Goal: Task Accomplishment & Management: Use online tool/utility

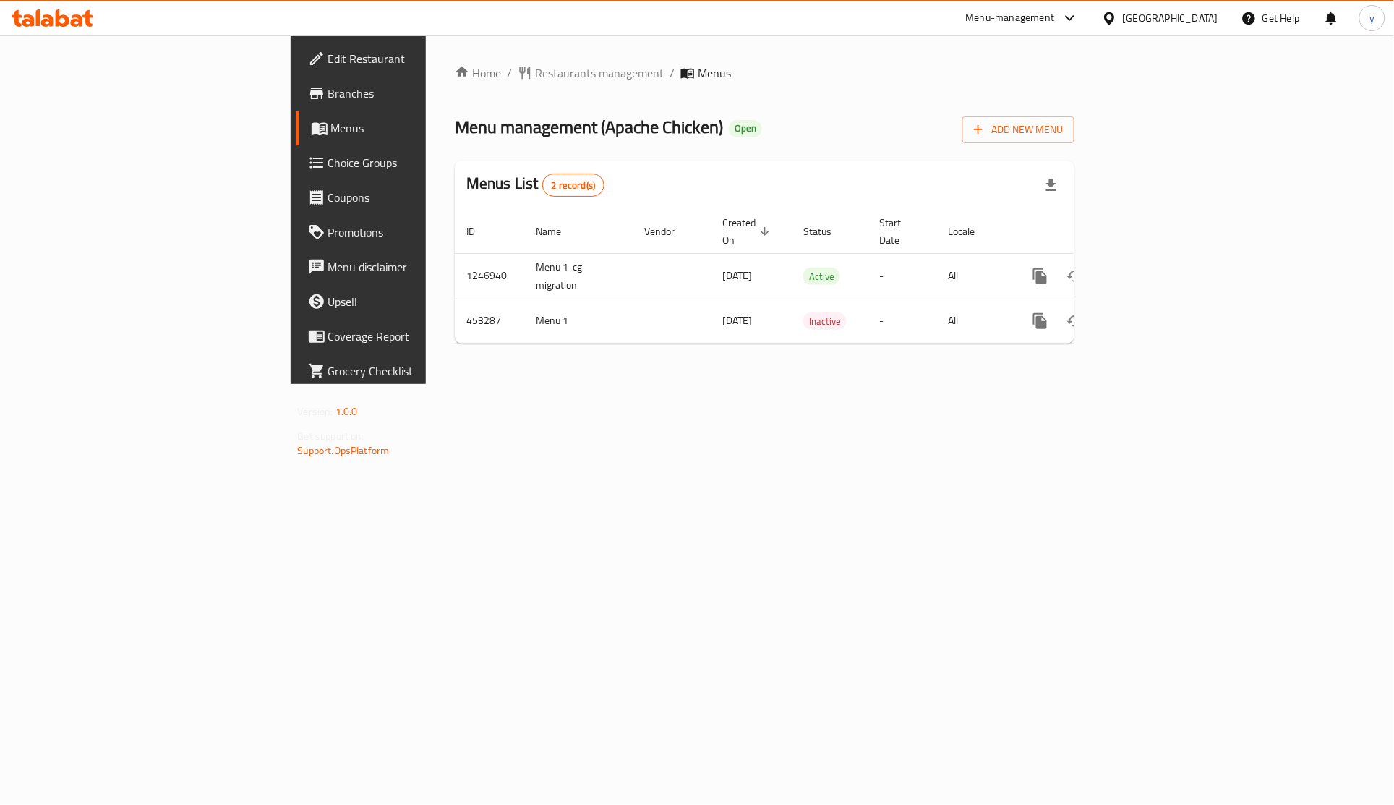
click at [331, 129] on span "Menus" at bounding box center [421, 127] width 181 height 17
click at [331, 130] on span "Menus" at bounding box center [421, 127] width 181 height 17
click at [328, 163] on span "Choice Groups" at bounding box center [420, 162] width 184 height 17
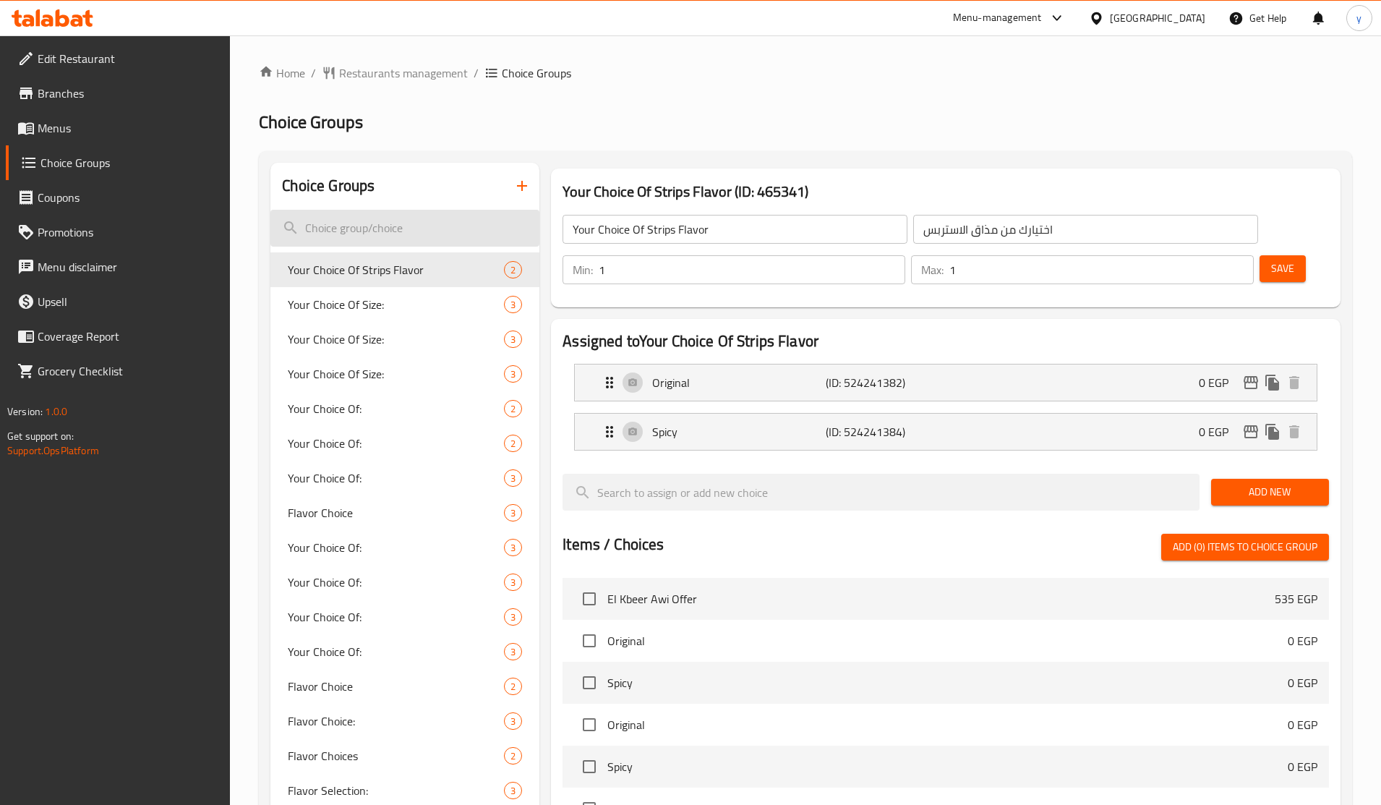
click at [439, 233] on input "search" at bounding box center [404, 228] width 269 height 37
paste input "Size Choice"
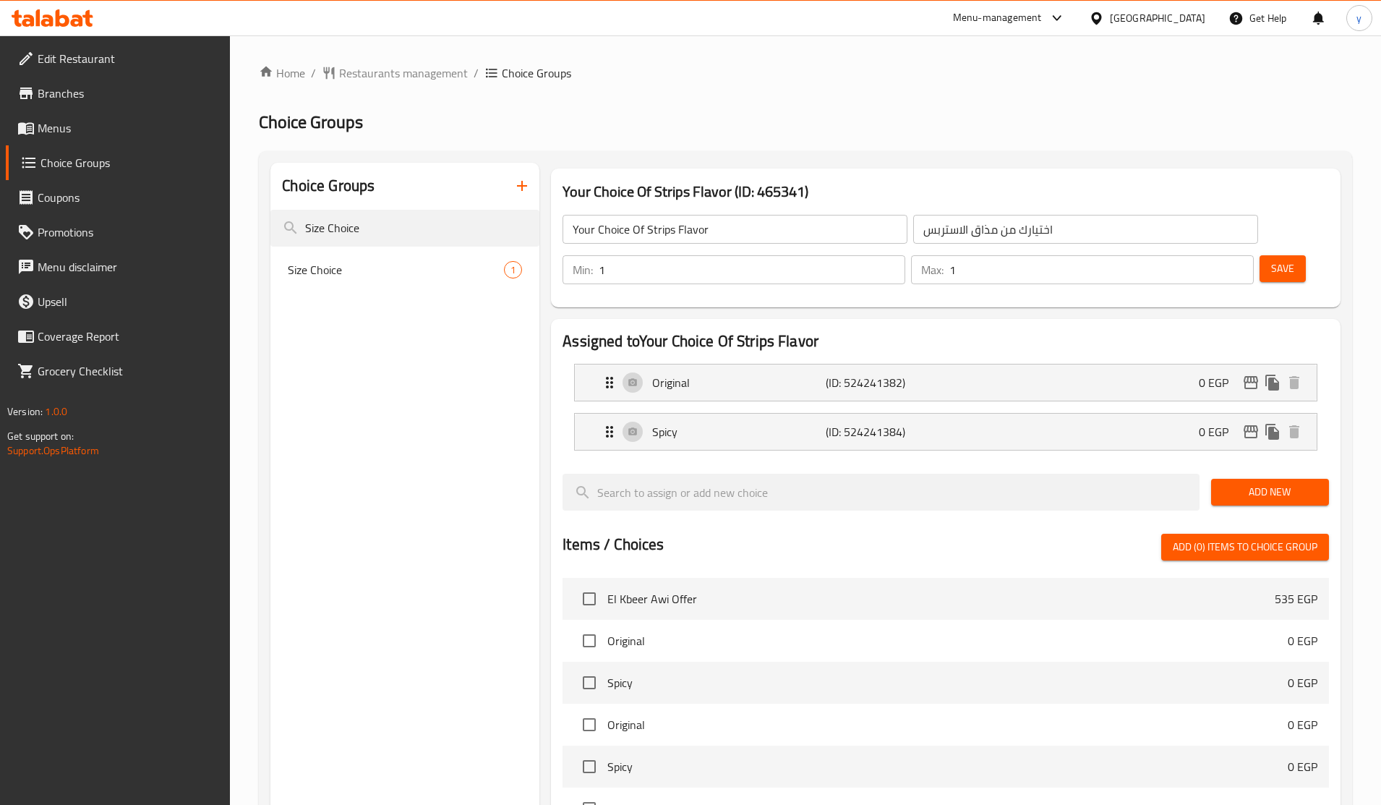
type input "Size Choice"
click at [346, 268] on span "Size Choice" at bounding box center [374, 269] width 173 height 17
type input "Size Choice"
type input "إختيارات الحجم"
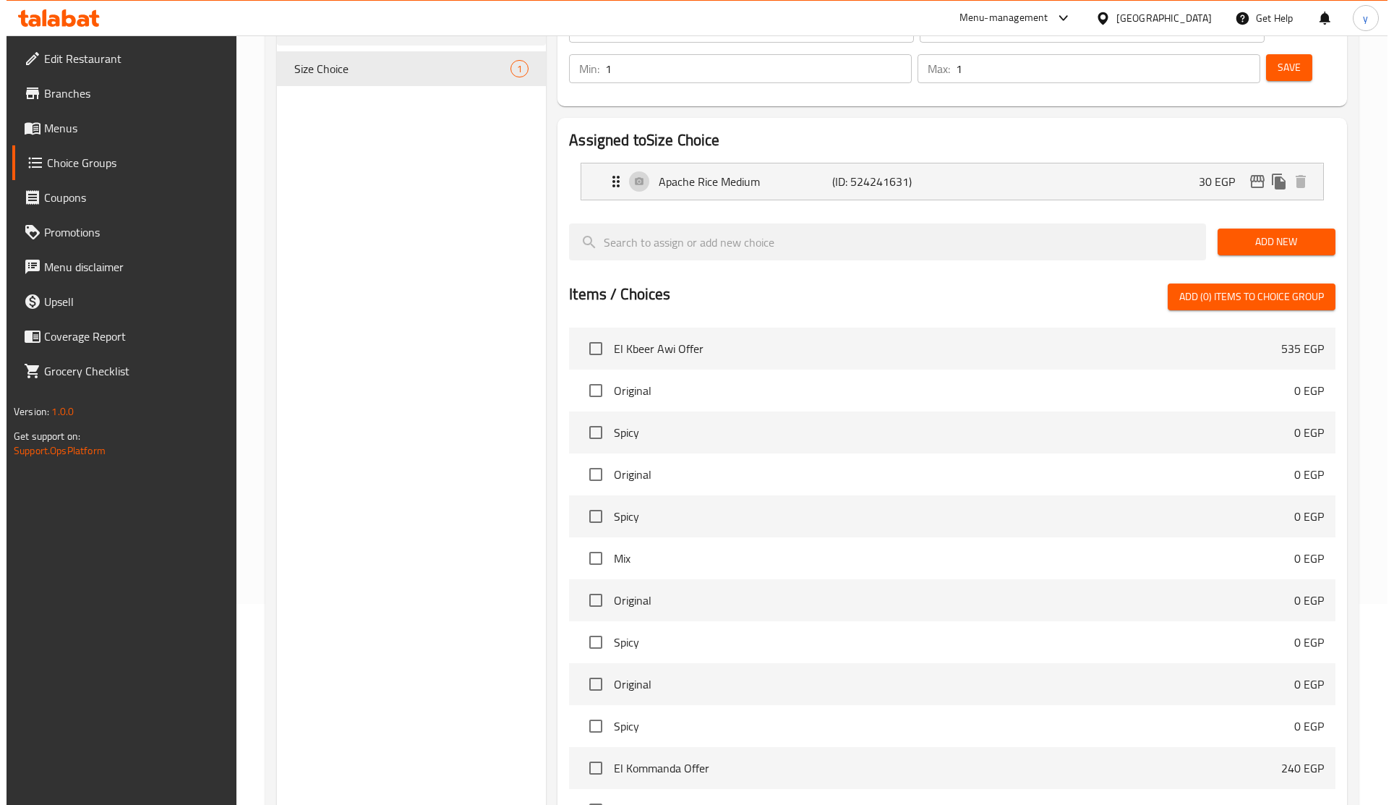
scroll to position [319, 0]
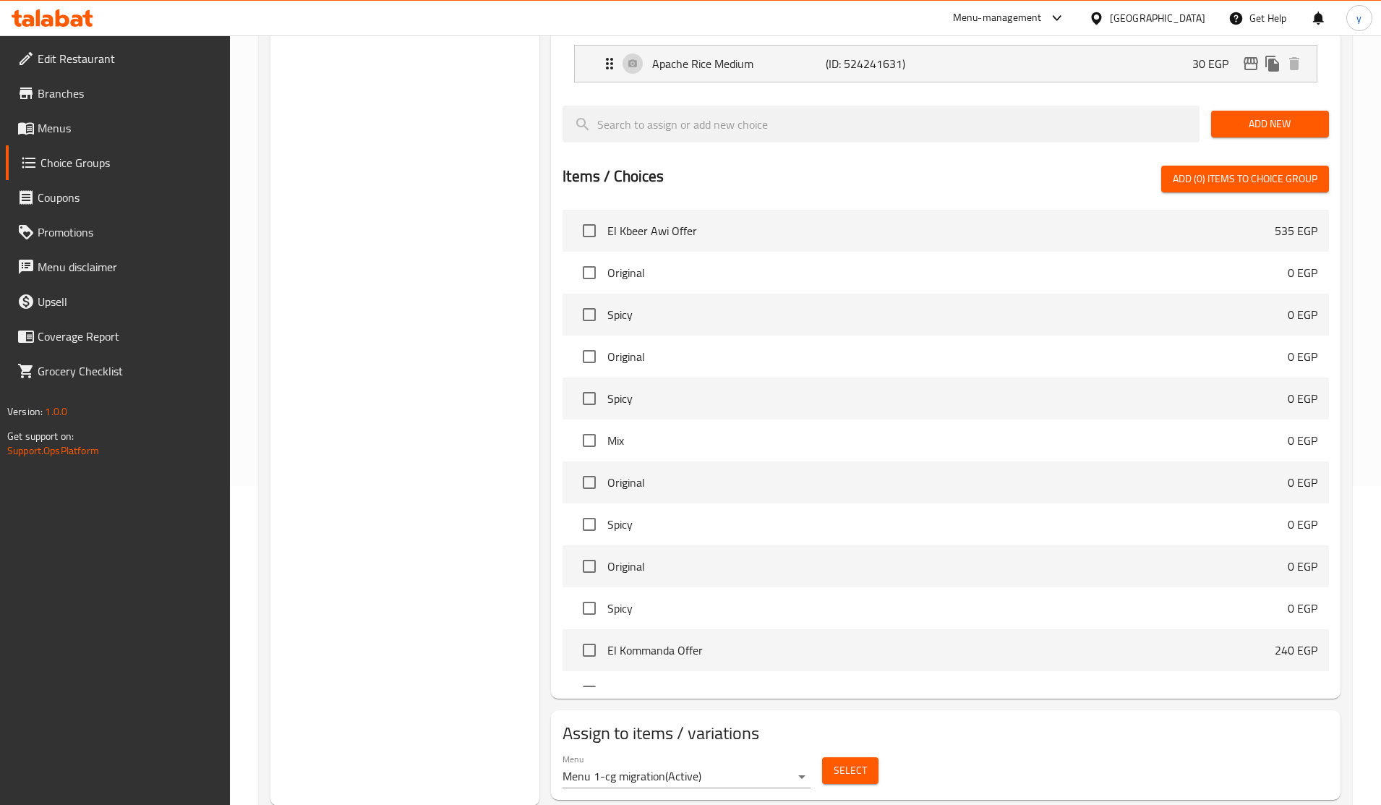
click at [775, 486] on body "​ Menu-management [GEOGRAPHIC_DATA] Get Help y Edit Restaurant Branches Menus C…" at bounding box center [690, 101] width 1381 height 769
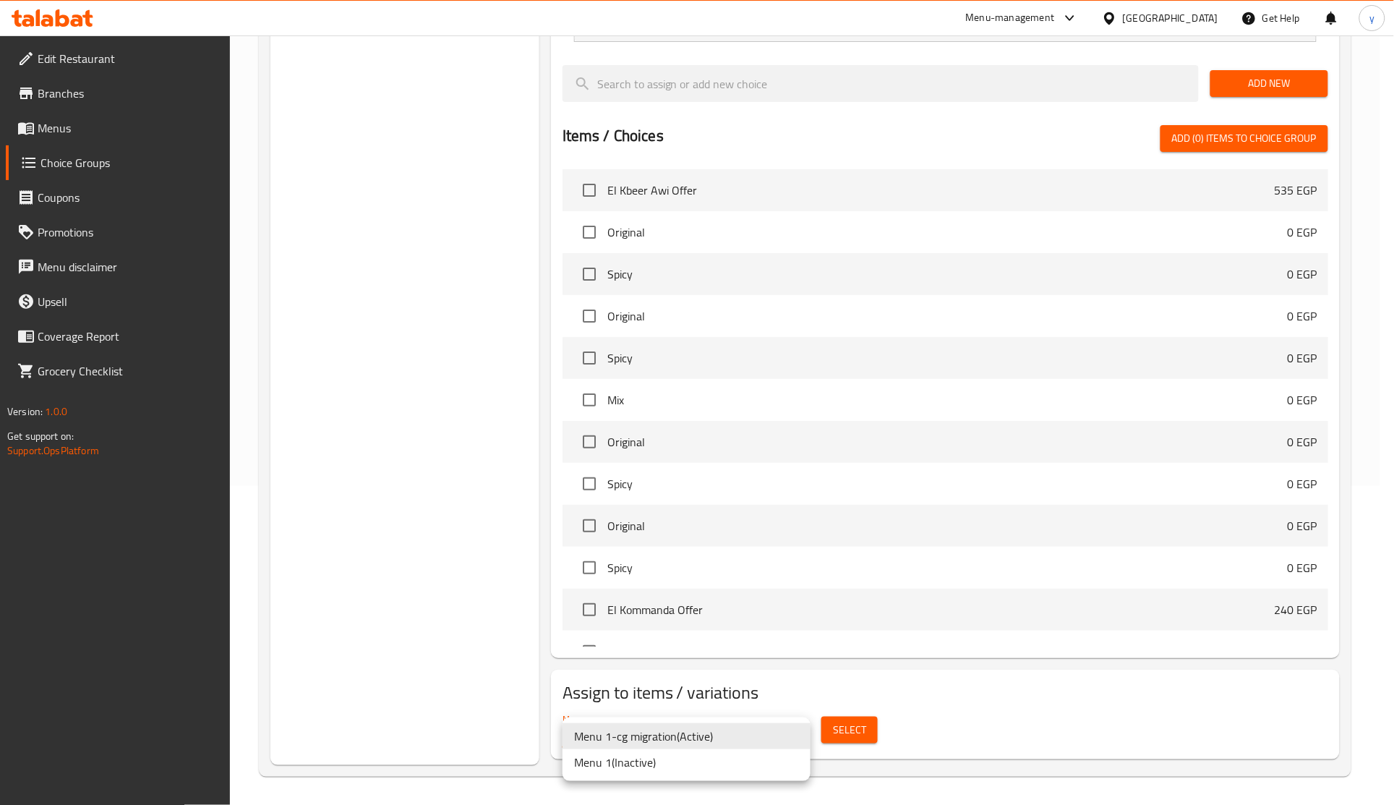
click at [911, 737] on div at bounding box center [697, 402] width 1394 height 805
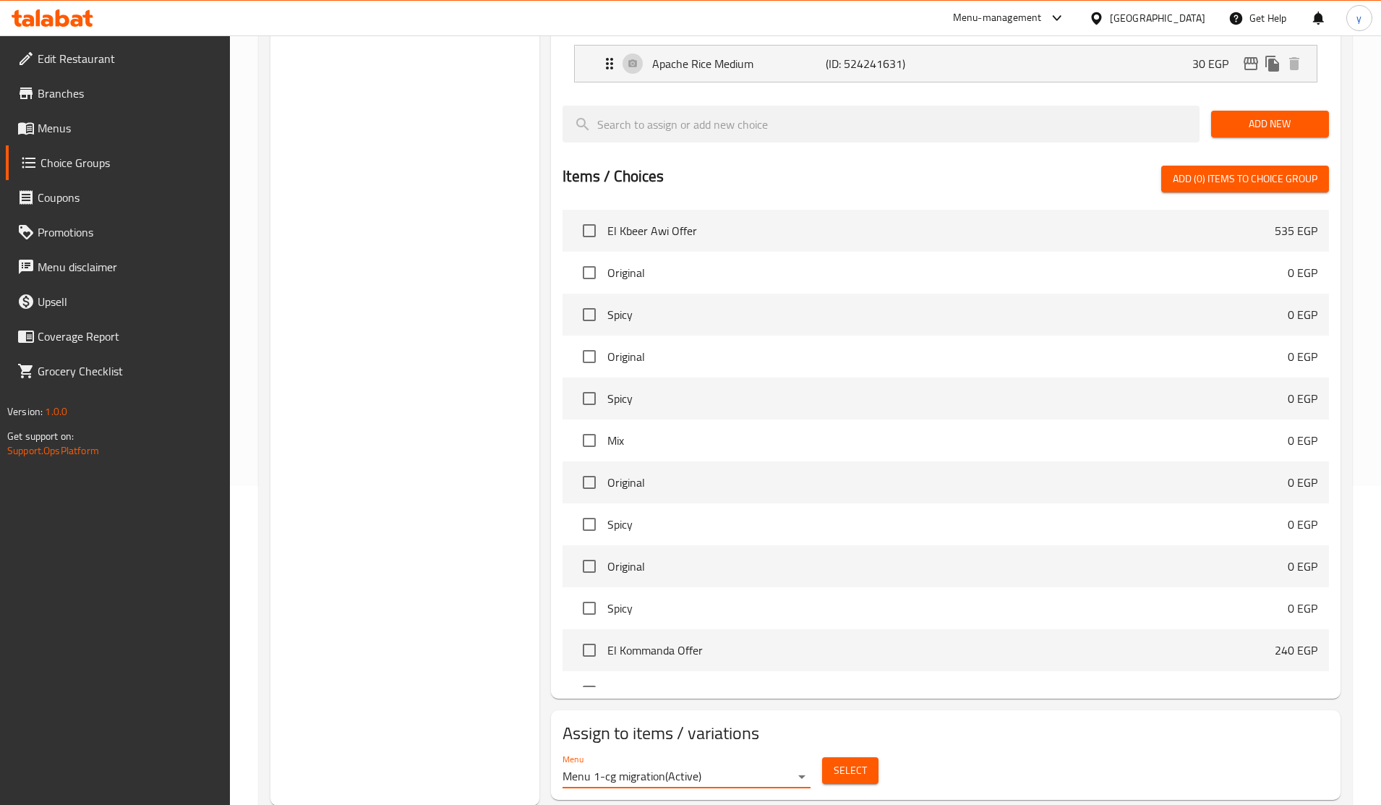
click at [840, 761] on span "Select" at bounding box center [849, 770] width 33 height 18
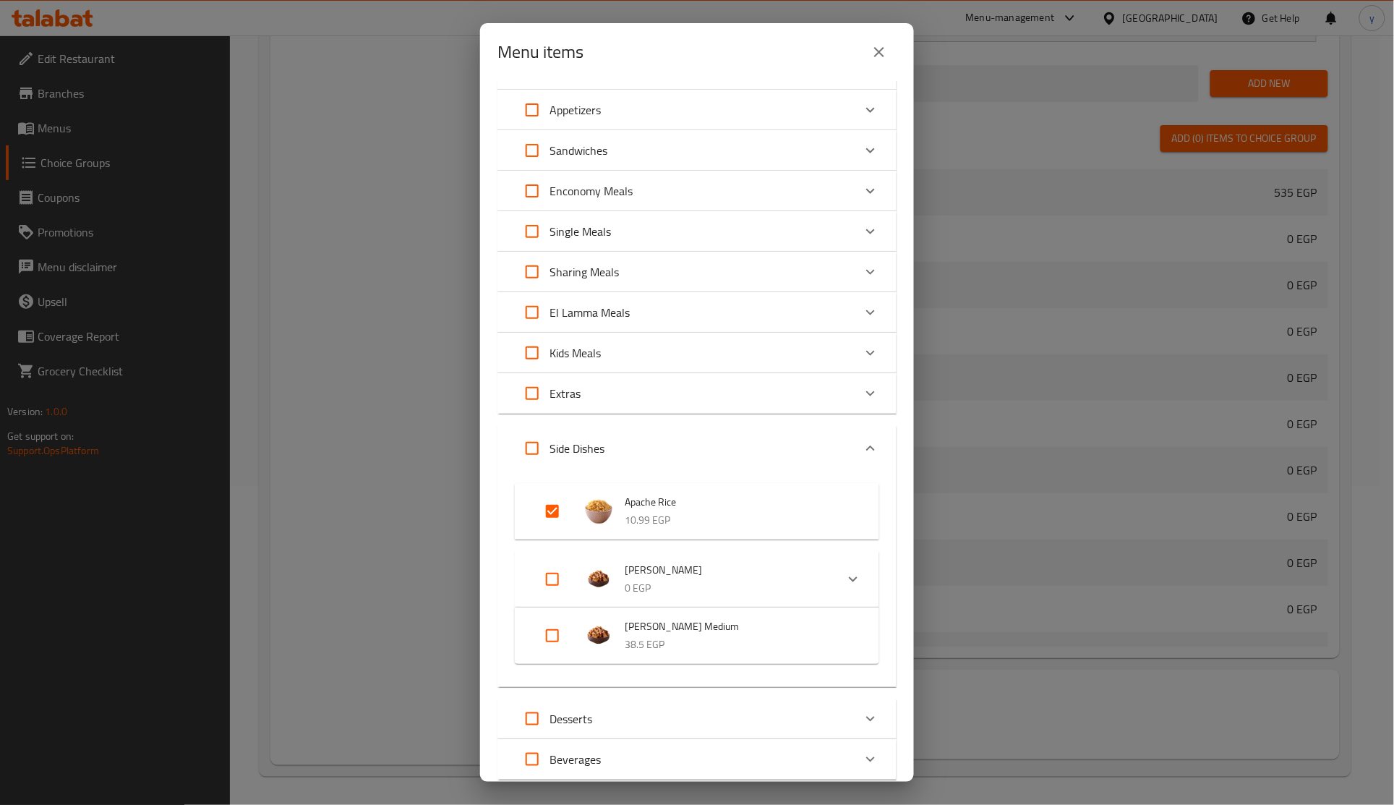
scroll to position [0, 0]
